Goal: Check status: Check status

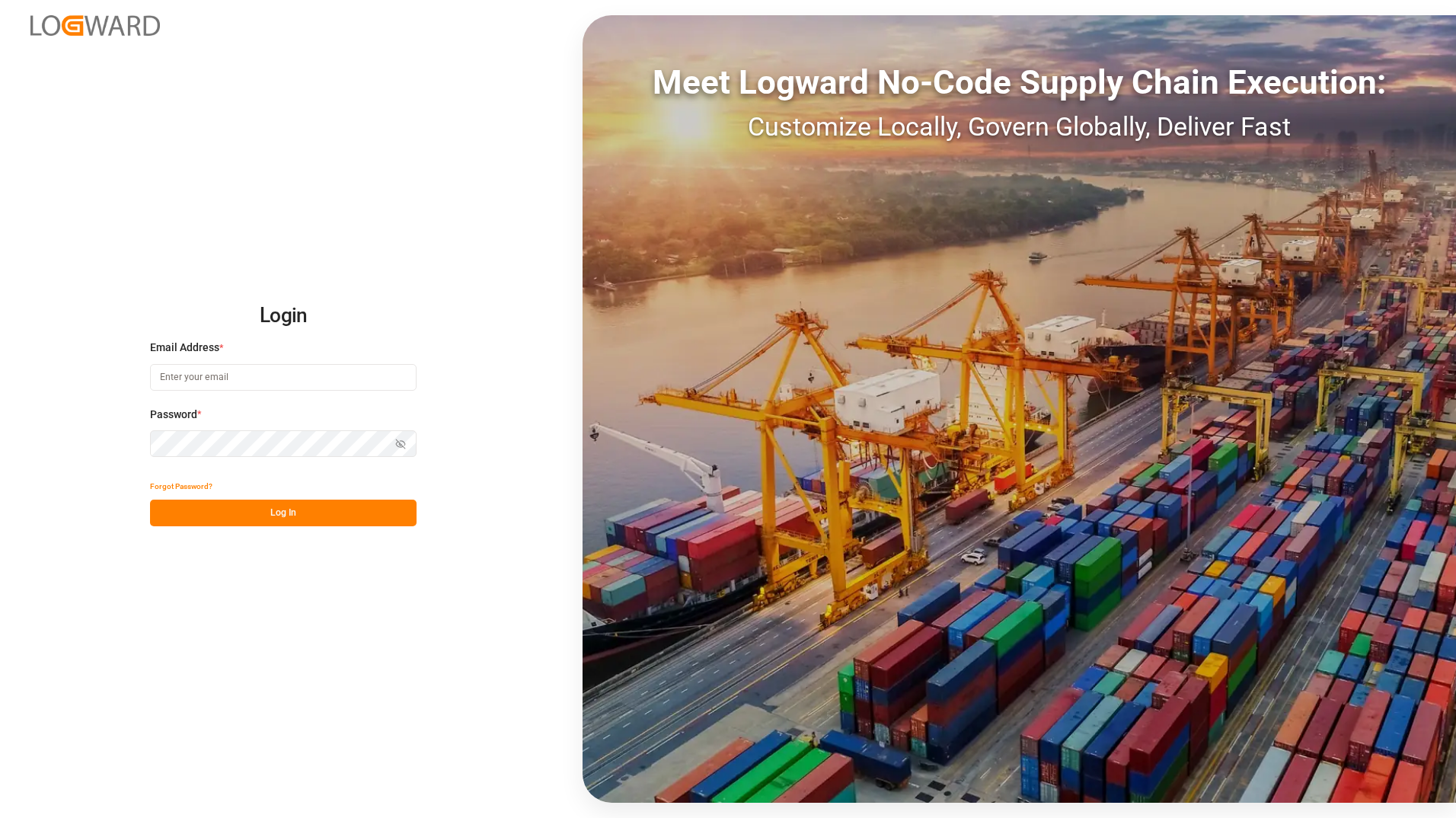
type input "[PERSON_NAME][EMAIL_ADDRESS][PERSON_NAME][DOMAIN_NAME]"
click at [260, 503] on button "Log In" at bounding box center [283, 513] width 266 height 27
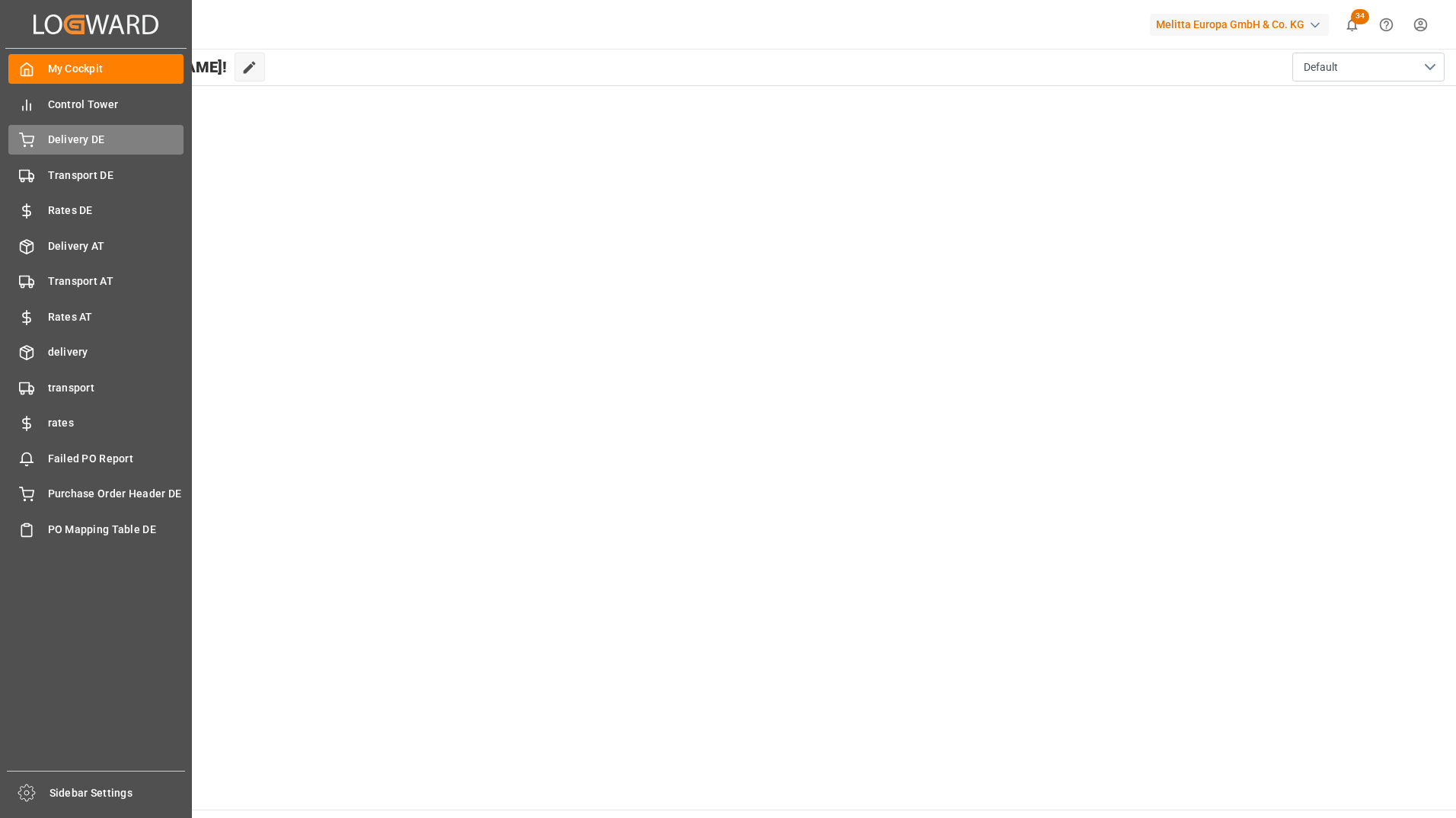
click at [45, 138] on div "Delivery DE Delivery DE" at bounding box center [95, 140] width 175 height 30
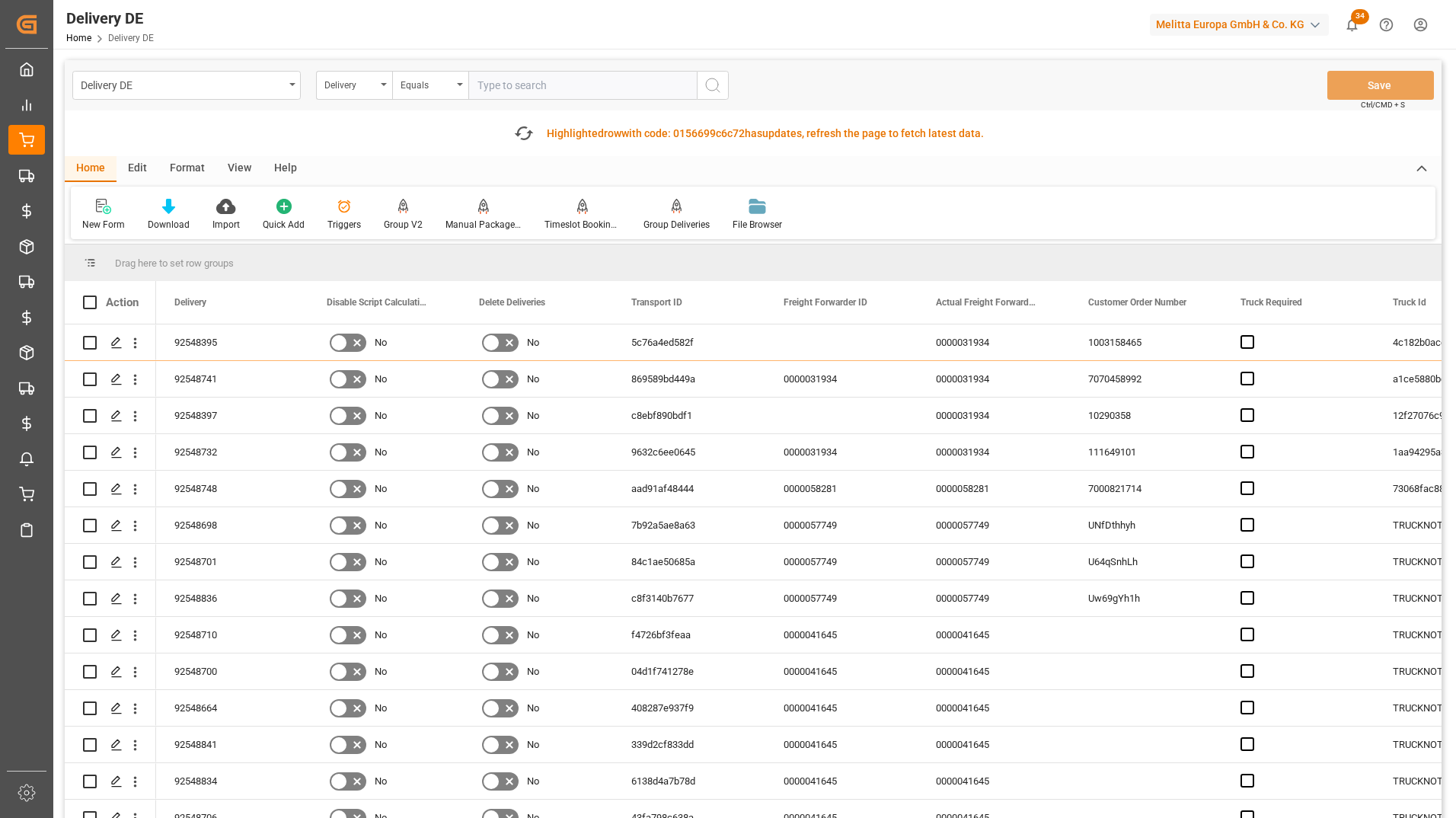
click at [531, 87] on input "text" at bounding box center [582, 85] width 228 height 29
type input "92548736"
click at [726, 87] on button "search button" at bounding box center [712, 85] width 32 height 29
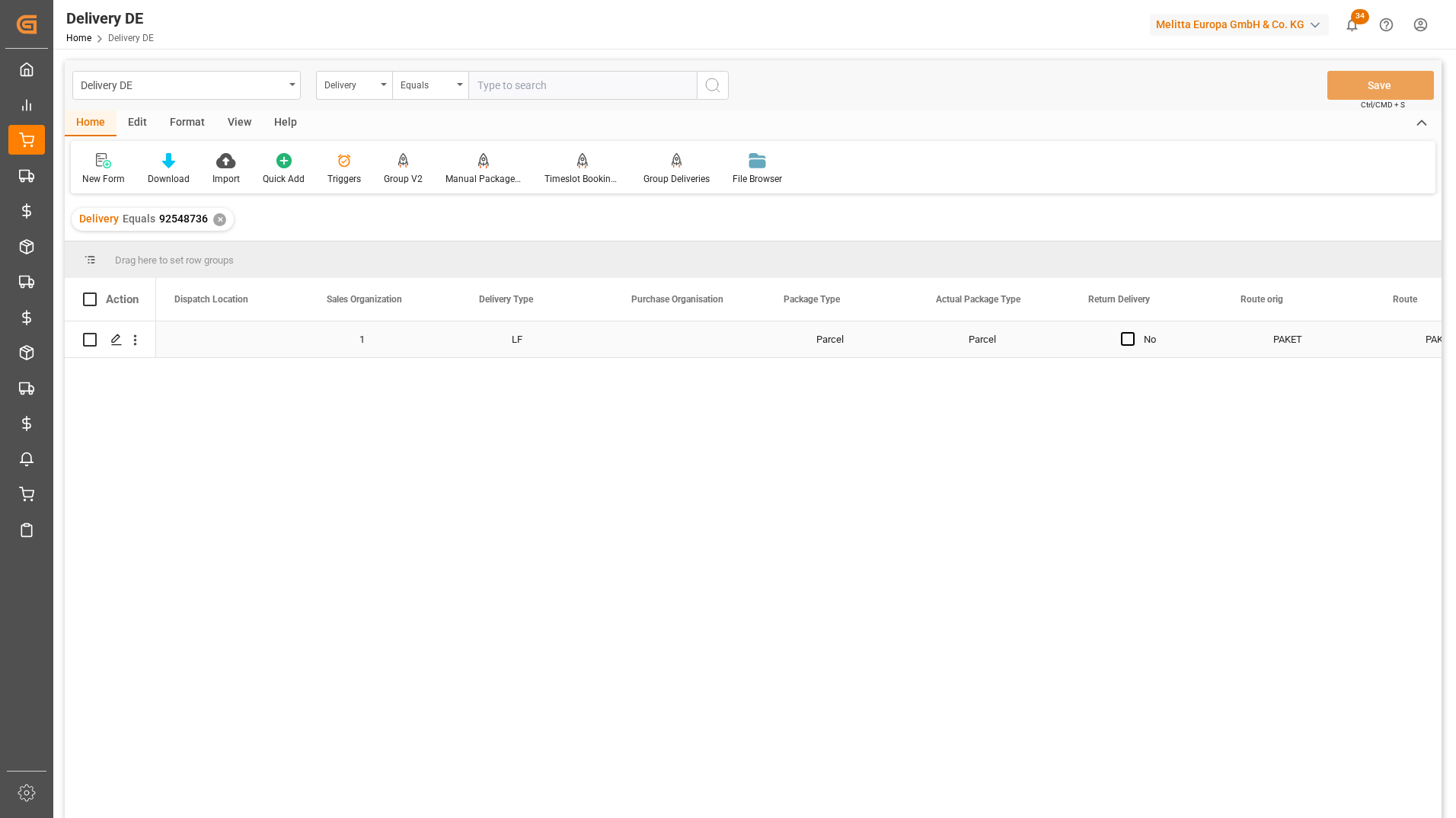
scroll to position [0, 4415]
